Goal: Transaction & Acquisition: Purchase product/service

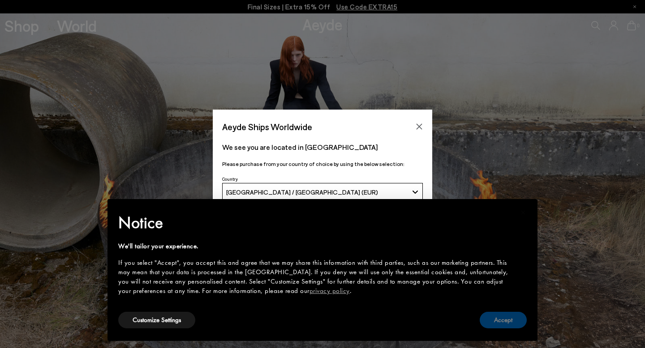
click at [507, 320] on button "Accept" at bounding box center [503, 320] width 47 height 17
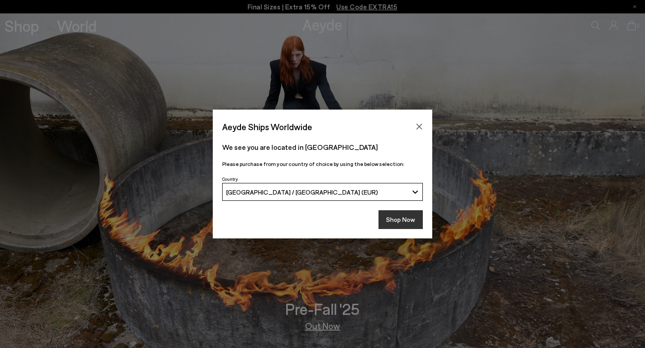
click at [404, 224] on button "Shop Now" at bounding box center [400, 219] width 44 height 19
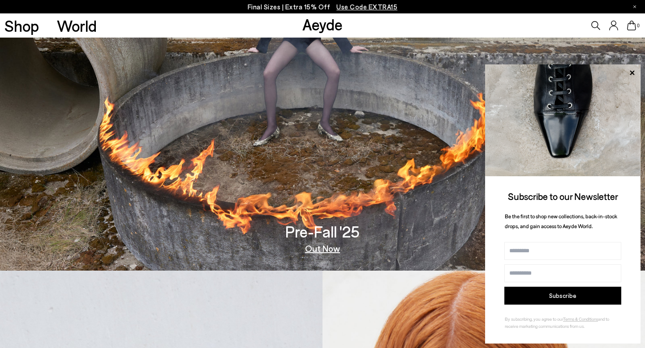
scroll to position [79, 0]
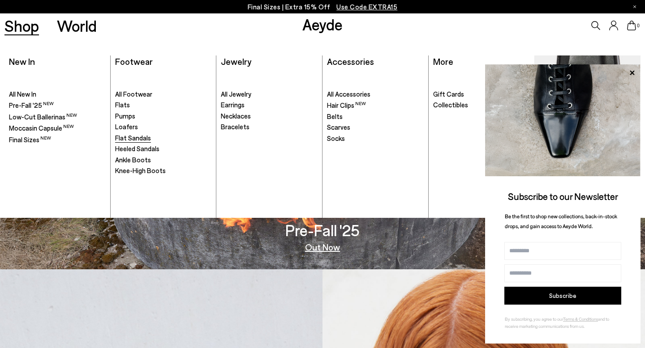
click at [130, 141] on span "Flat Sandals" at bounding box center [133, 138] width 36 height 8
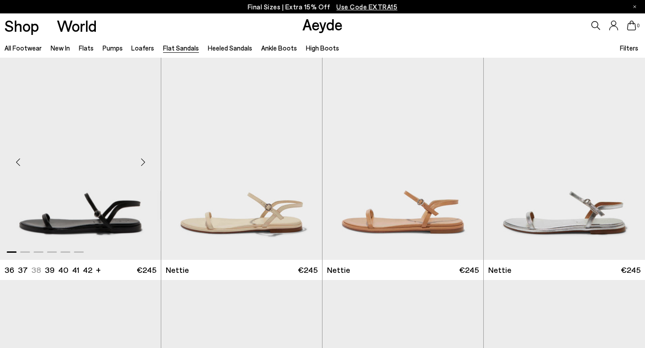
click at [143, 167] on div "Next slide" at bounding box center [142, 162] width 27 height 27
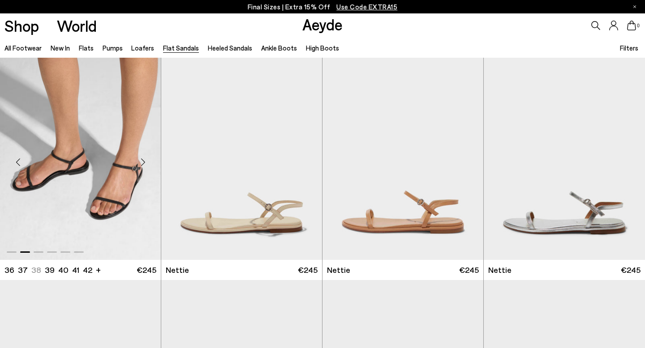
click at [144, 165] on div "Next slide" at bounding box center [142, 162] width 27 height 27
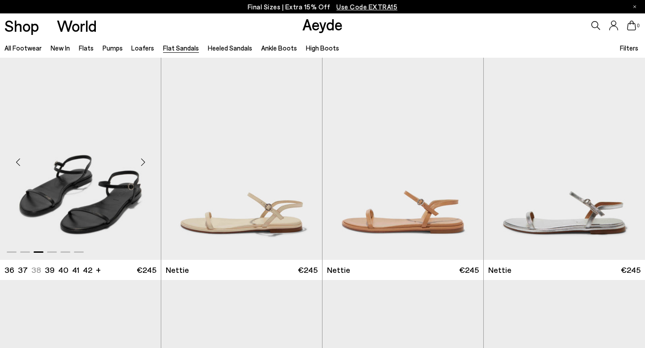
click at [144, 165] on div "Next slide" at bounding box center [142, 162] width 27 height 27
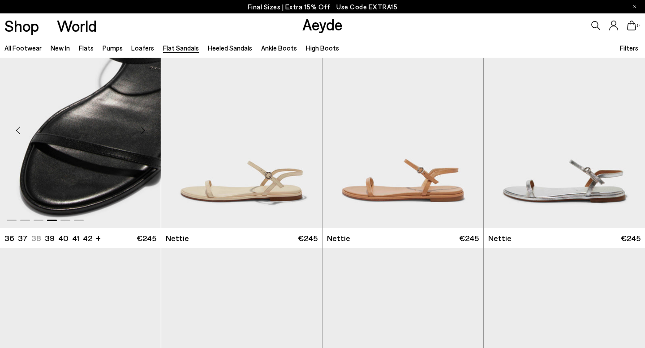
scroll to position [33, 0]
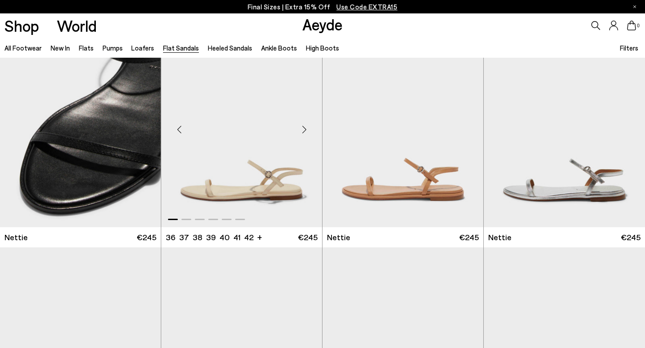
click at [300, 125] on div "Next slide" at bounding box center [304, 129] width 27 height 27
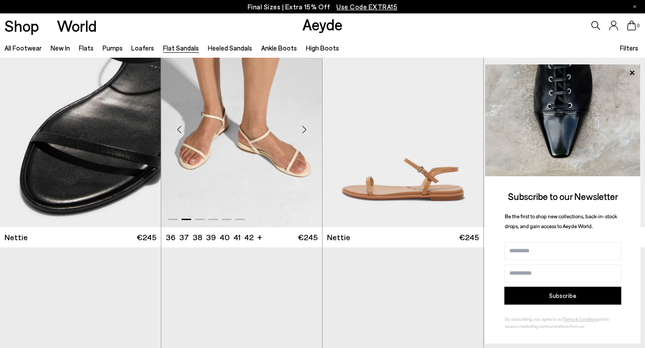
click at [300, 125] on div "Next slide" at bounding box center [304, 129] width 27 height 27
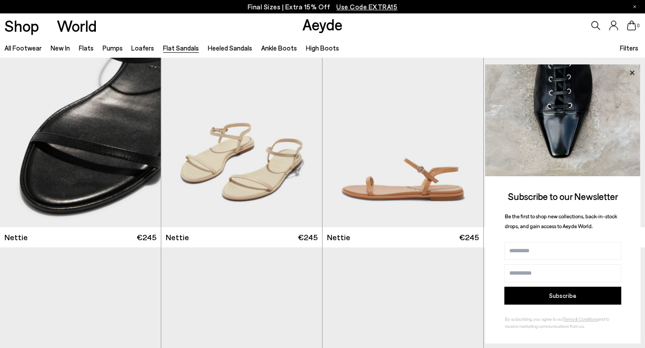
click at [632, 71] on icon at bounding box center [632, 73] width 12 height 12
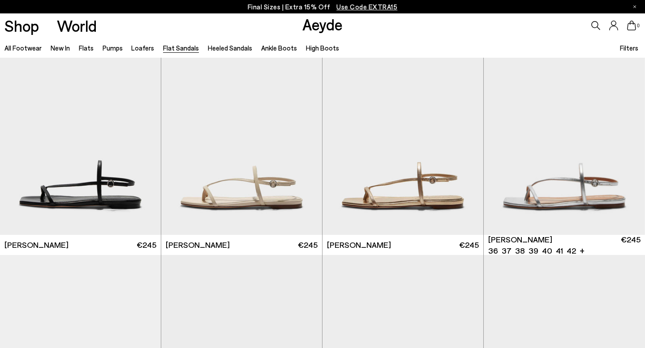
scroll to position [915, 0]
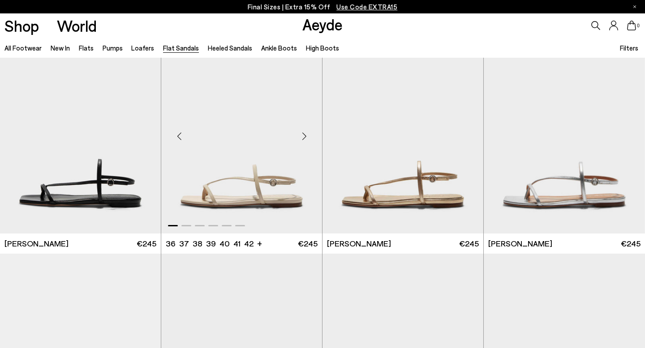
click at [302, 140] on div "Next slide" at bounding box center [304, 136] width 27 height 27
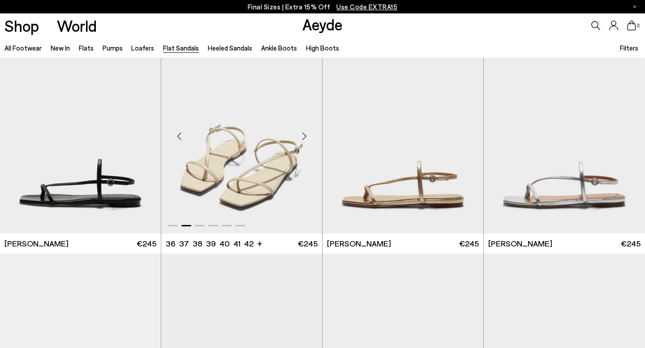
click at [302, 140] on div "Next slide" at bounding box center [304, 136] width 27 height 27
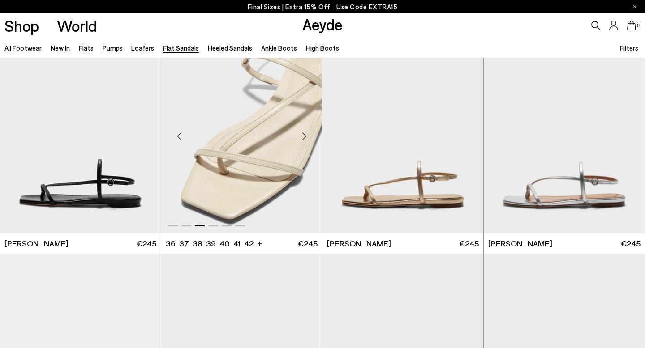
click at [302, 140] on div "Next slide" at bounding box center [304, 136] width 27 height 27
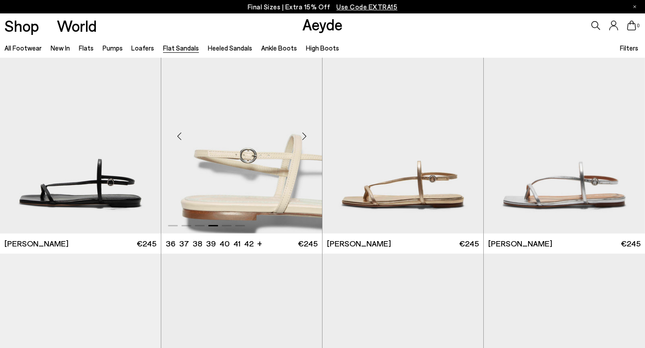
click at [302, 140] on div "Next slide" at bounding box center [304, 136] width 27 height 27
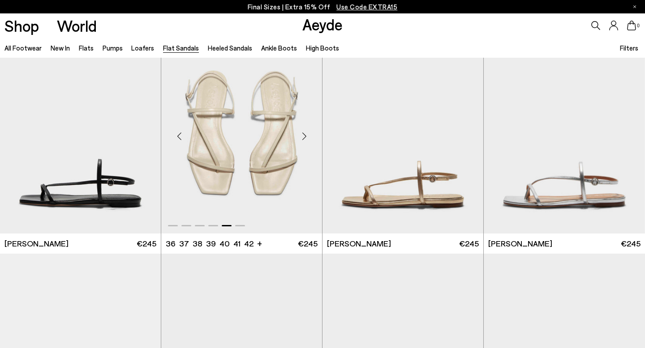
click at [302, 140] on div "Next slide" at bounding box center [304, 136] width 27 height 27
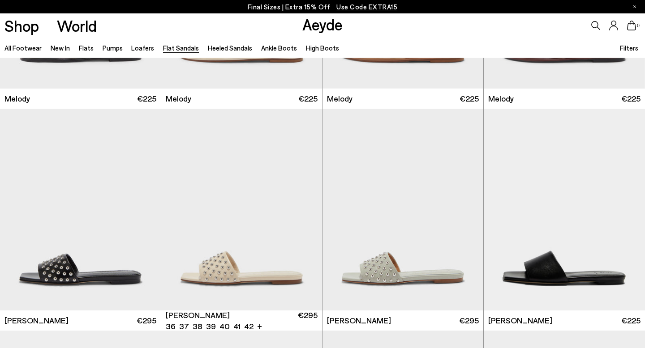
scroll to position [401, 0]
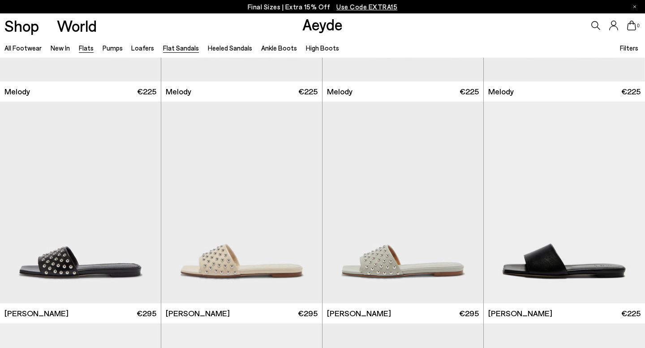
click at [88, 50] on link "Flats" at bounding box center [86, 48] width 15 height 8
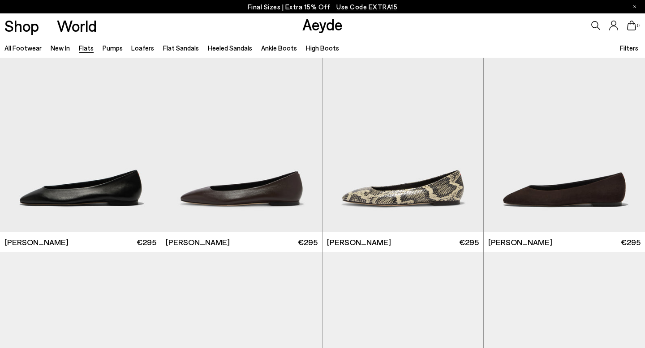
scroll to position [5, 0]
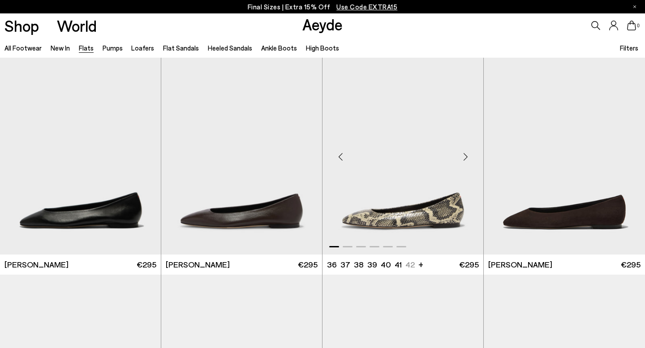
click at [462, 153] on div "Next slide" at bounding box center [465, 157] width 27 height 27
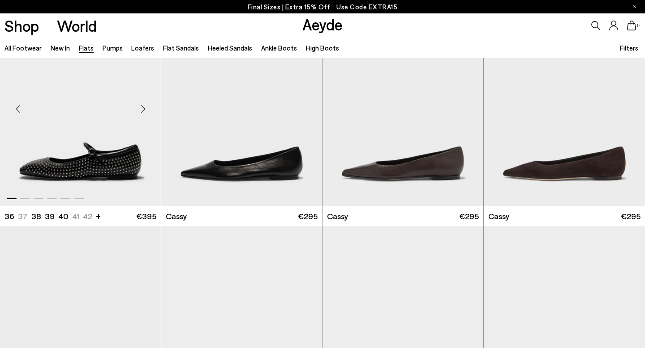
scroll to position [939, 0]
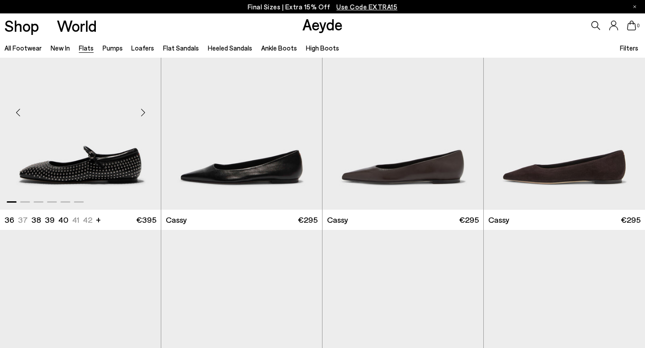
click at [139, 110] on div "Next slide" at bounding box center [142, 112] width 27 height 27
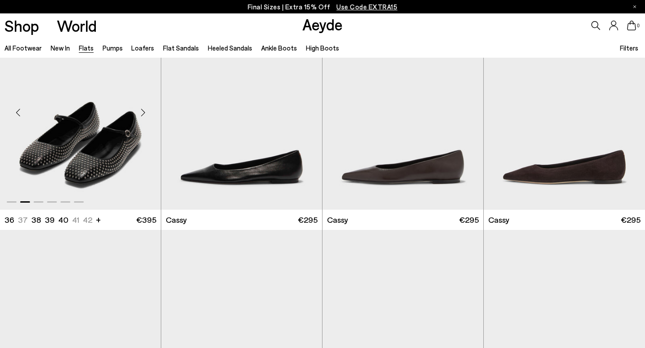
click at [139, 110] on div "Next slide" at bounding box center [142, 112] width 27 height 27
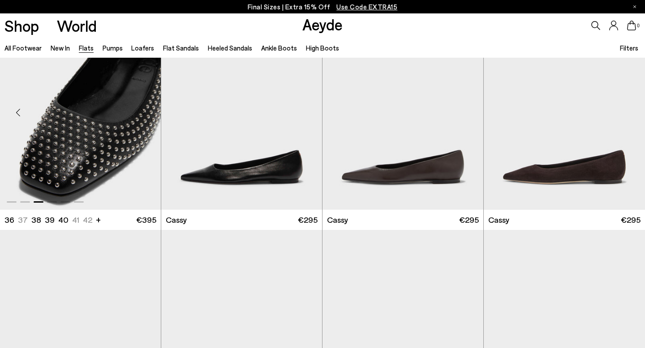
click at [139, 110] on div "Next slide" at bounding box center [142, 112] width 27 height 27
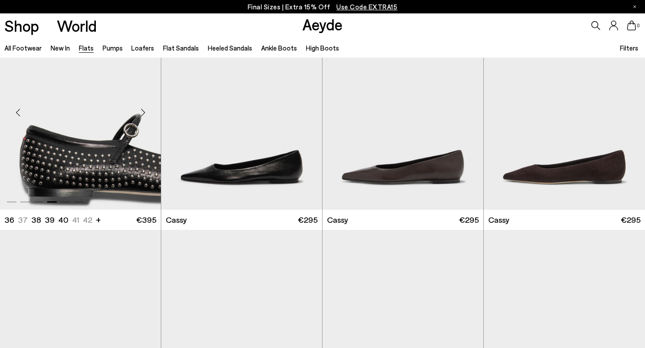
click at [139, 110] on div "Next slide" at bounding box center [142, 112] width 27 height 27
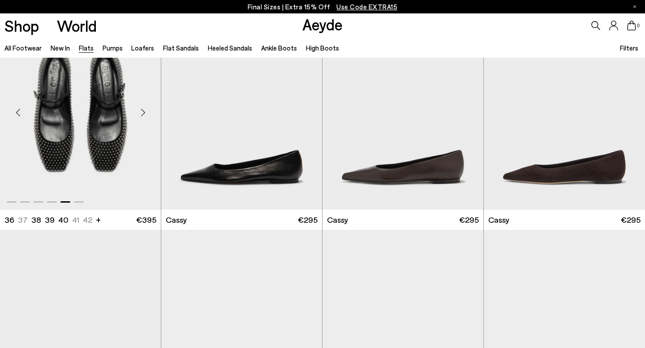
click at [139, 110] on div "Next slide" at bounding box center [142, 112] width 27 height 27
click at [146, 114] on div "Next slide" at bounding box center [142, 112] width 27 height 27
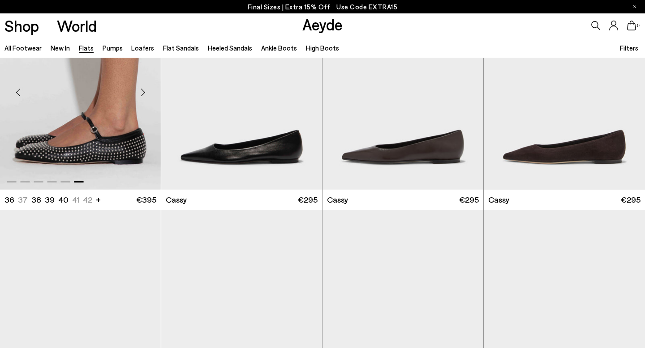
scroll to position [1330, 0]
